Goal: Task Accomplishment & Management: Use online tool/utility

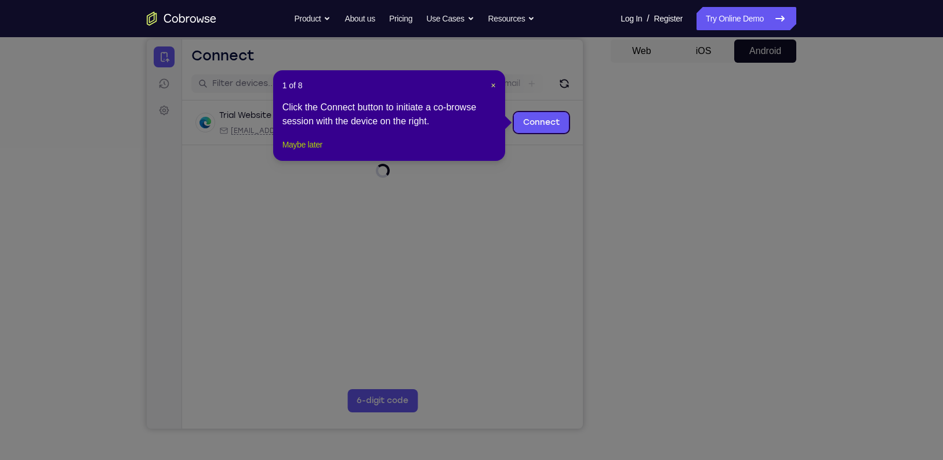
click at [301, 151] on button "Maybe later" at bounding box center [303, 145] width 40 height 14
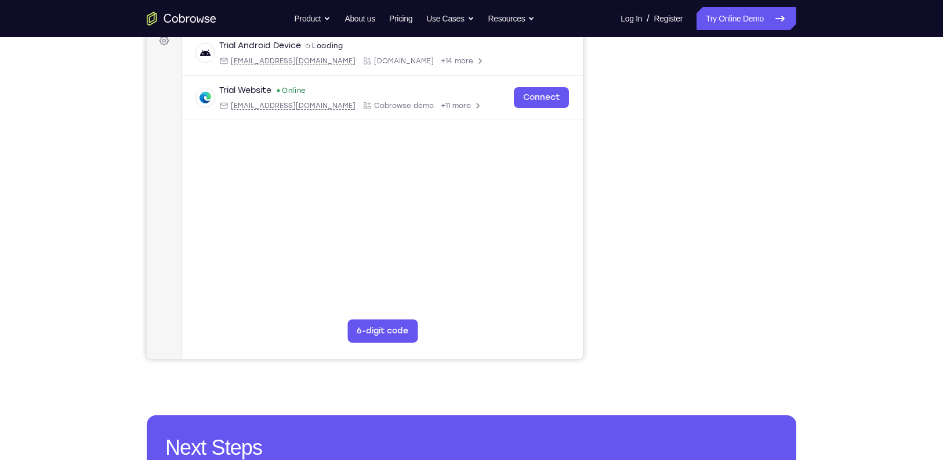
scroll to position [183, 0]
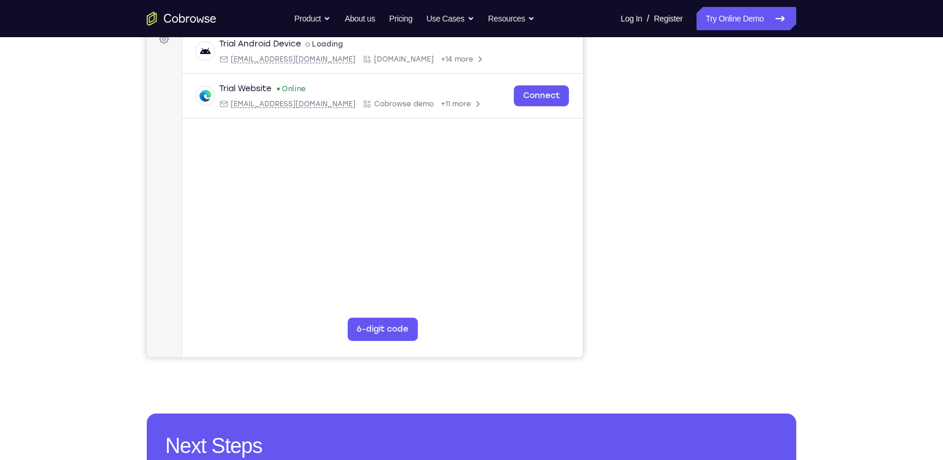
drag, startPoint x: 620, startPoint y: 42, endPoint x: 804, endPoint y: 276, distance: 297.9
click at [823, 261] on div "Your Support Agent Your Customer Web iOS Android Next Steps We’d be happy to gi…" at bounding box center [471, 236] width 743 height 765
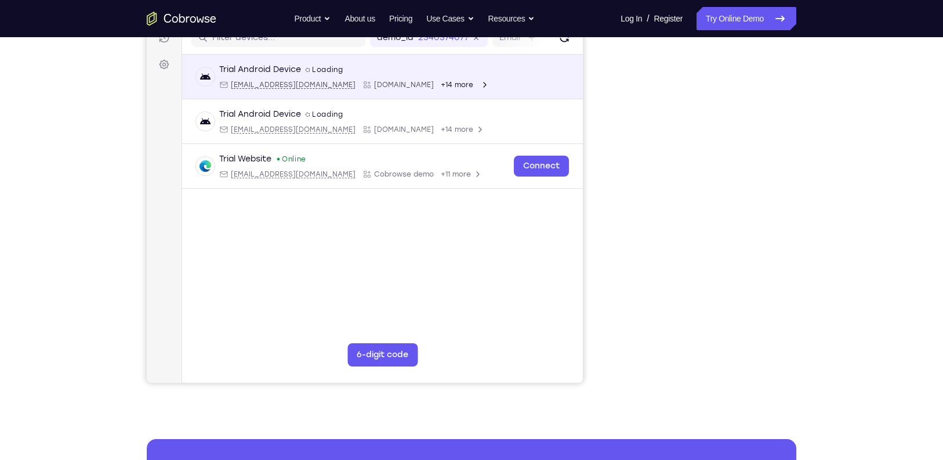
scroll to position [0, 0]
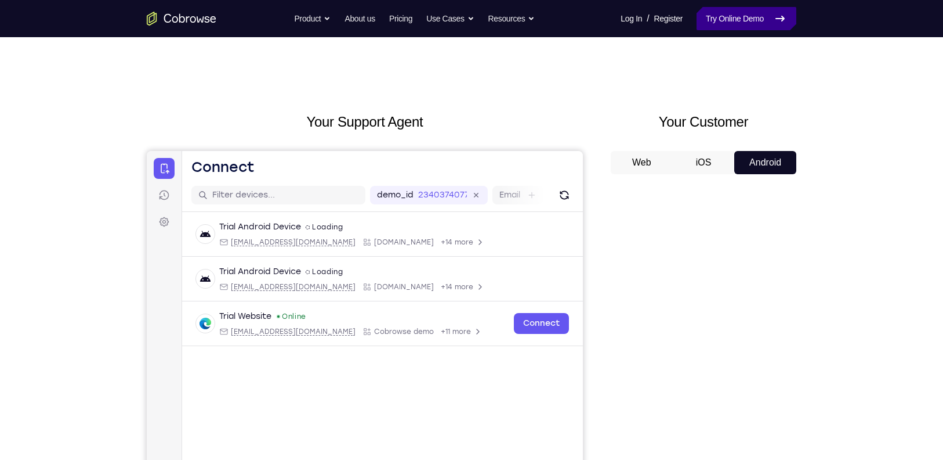
click at [730, 24] on link "Try Online Demo" at bounding box center [747, 18] width 100 height 23
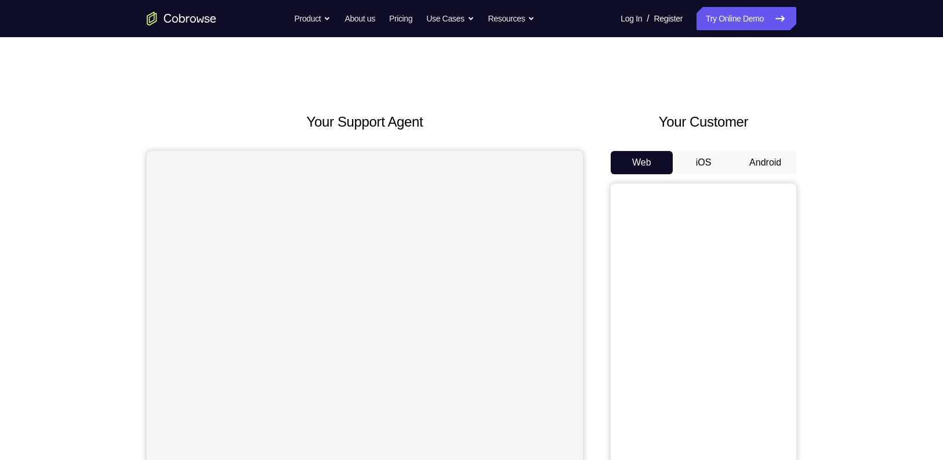
click at [754, 166] on button "Android" at bounding box center [766, 162] width 62 height 23
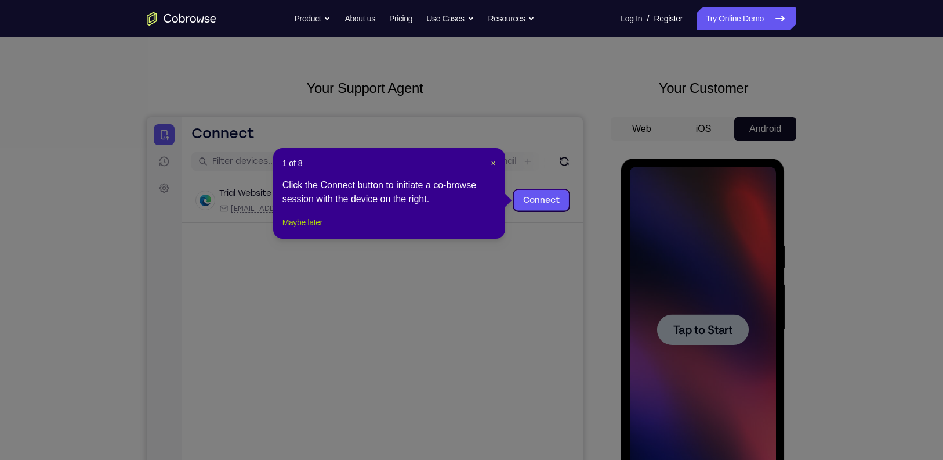
click at [314, 229] on button "Maybe later" at bounding box center [303, 222] width 40 height 14
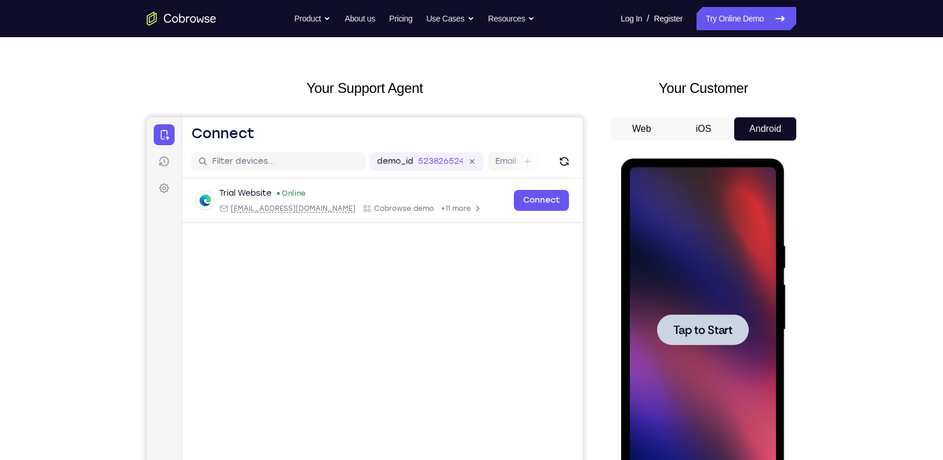
click at [775, 349] on div at bounding box center [703, 329] width 146 height 325
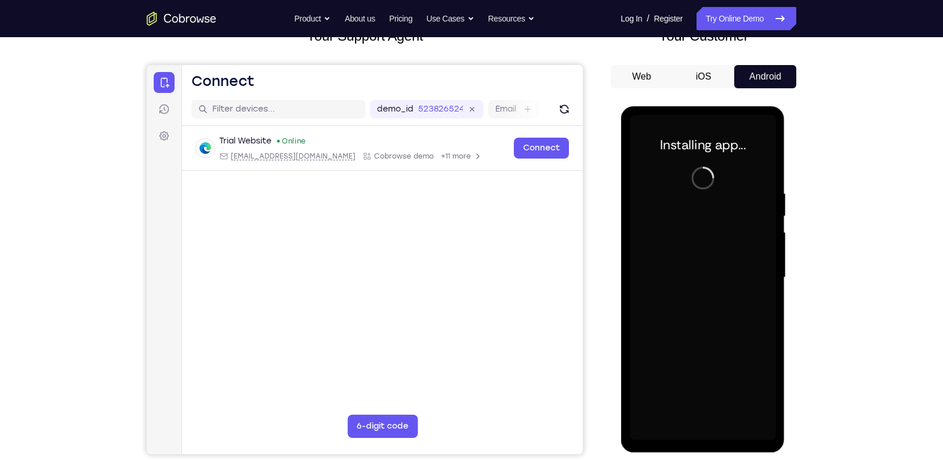
scroll to position [96, 0]
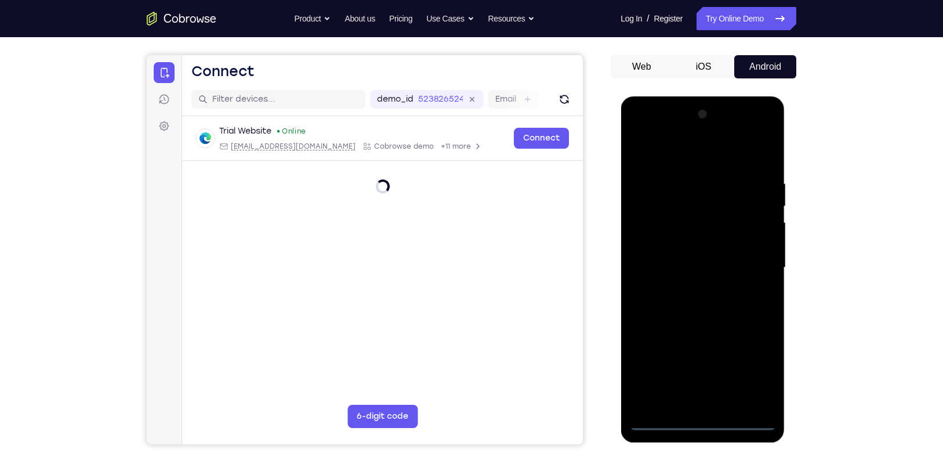
click at [699, 418] on div at bounding box center [703, 267] width 146 height 325
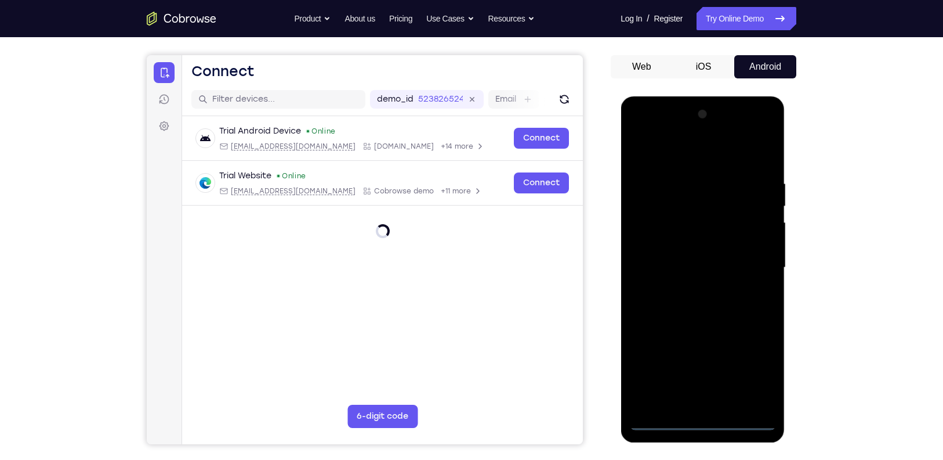
click at [750, 365] on div at bounding box center [703, 267] width 146 height 325
click at [661, 157] on div at bounding box center [703, 267] width 146 height 325
click at [682, 201] on div at bounding box center [703, 267] width 146 height 325
click at [691, 339] on div at bounding box center [703, 267] width 146 height 325
click at [707, 290] on div at bounding box center [703, 267] width 146 height 325
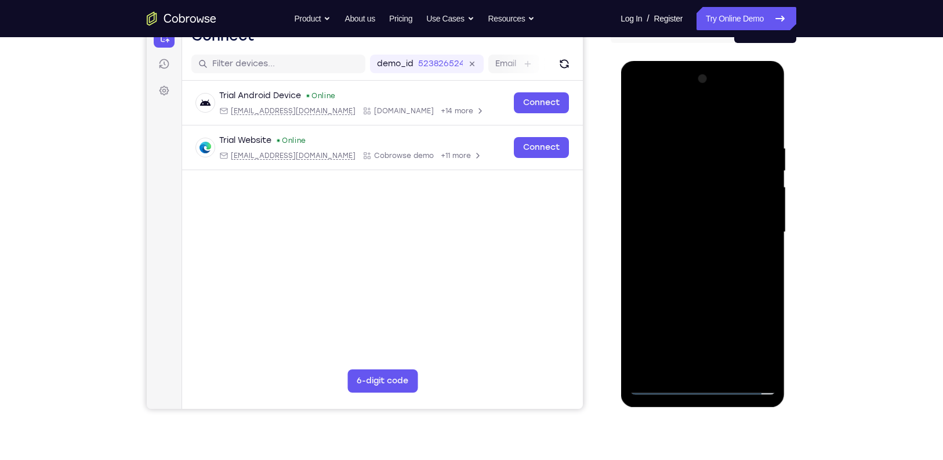
scroll to position [132, 0]
